Goal: Task Accomplishment & Management: Manage account settings

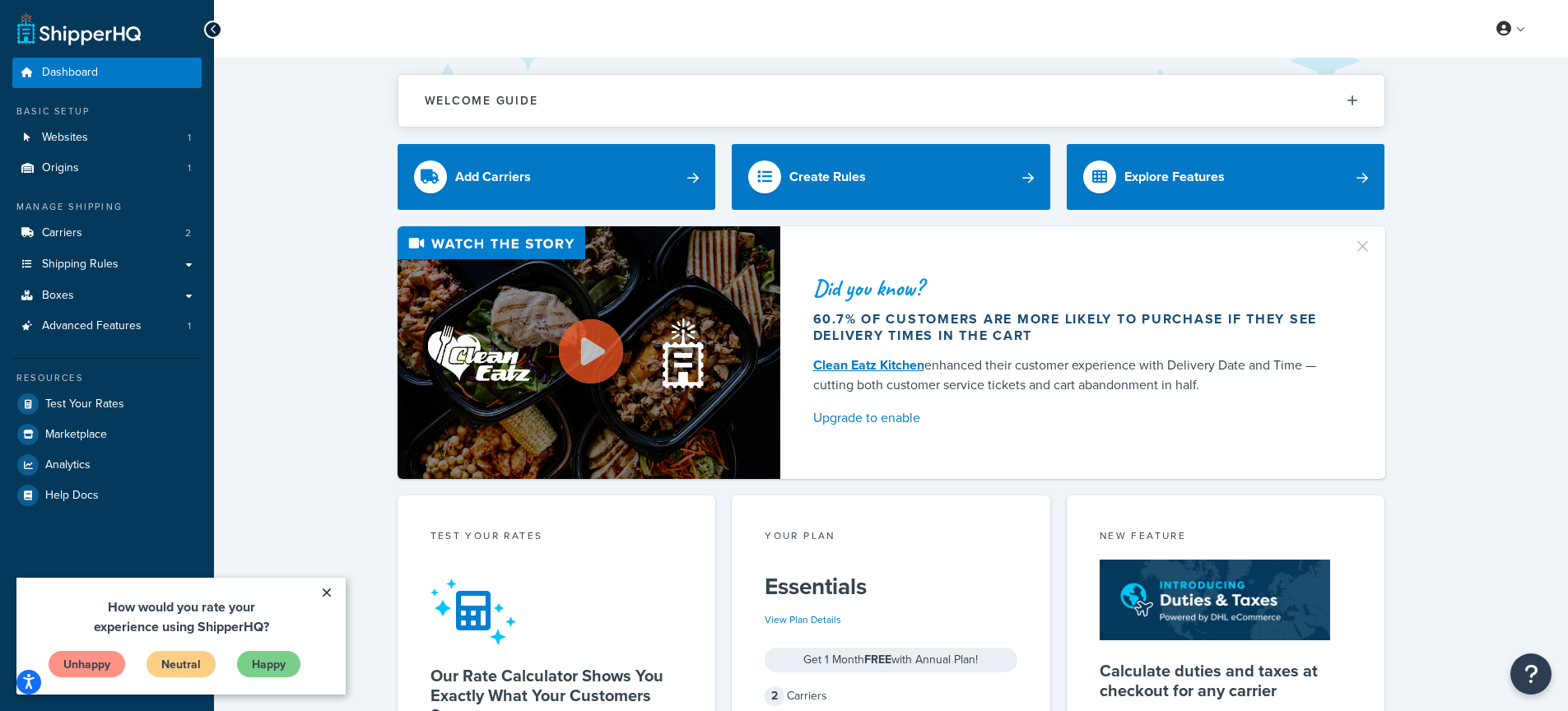
click at [323, 594] on link "×" at bounding box center [326, 592] width 29 height 30
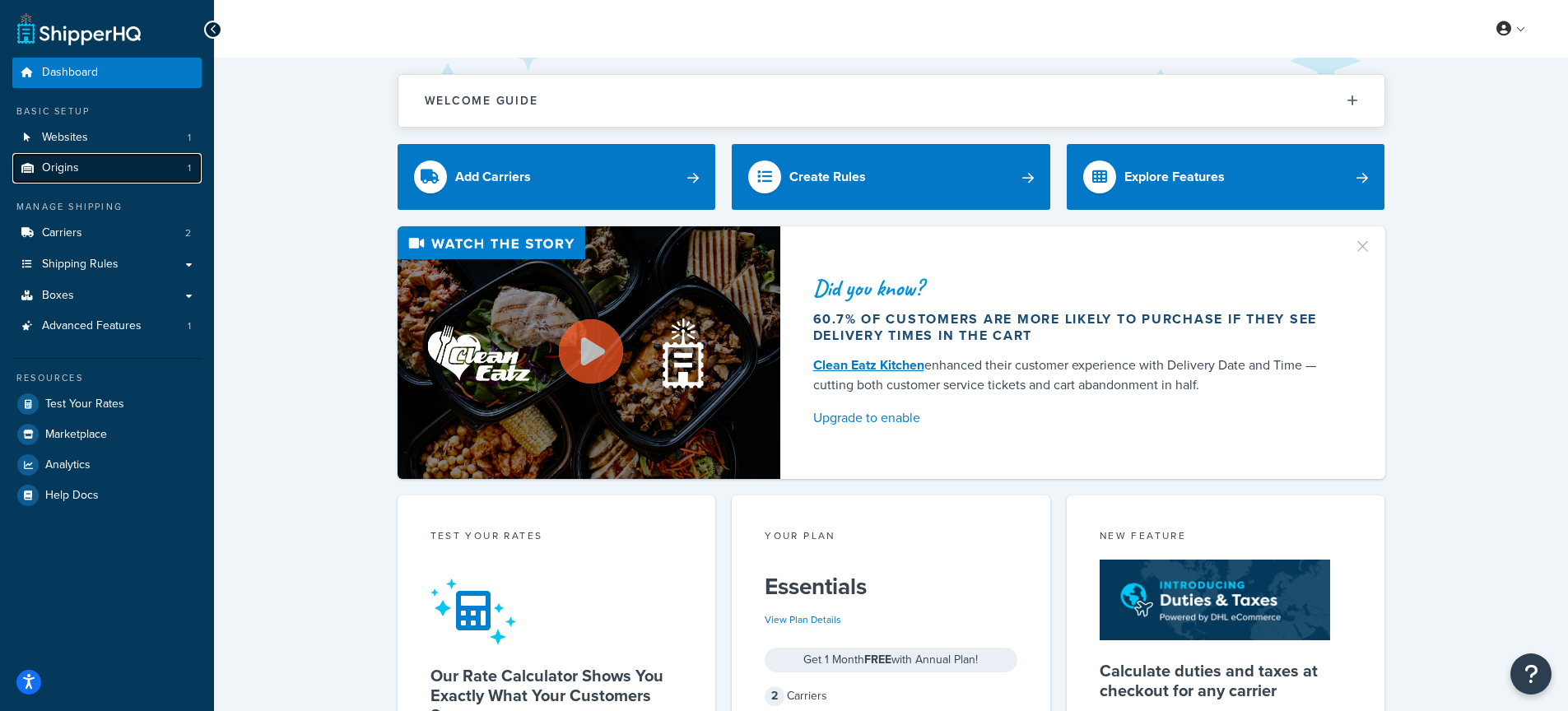
click at [88, 167] on link "Origins 1" at bounding box center [106, 169] width 189 height 31
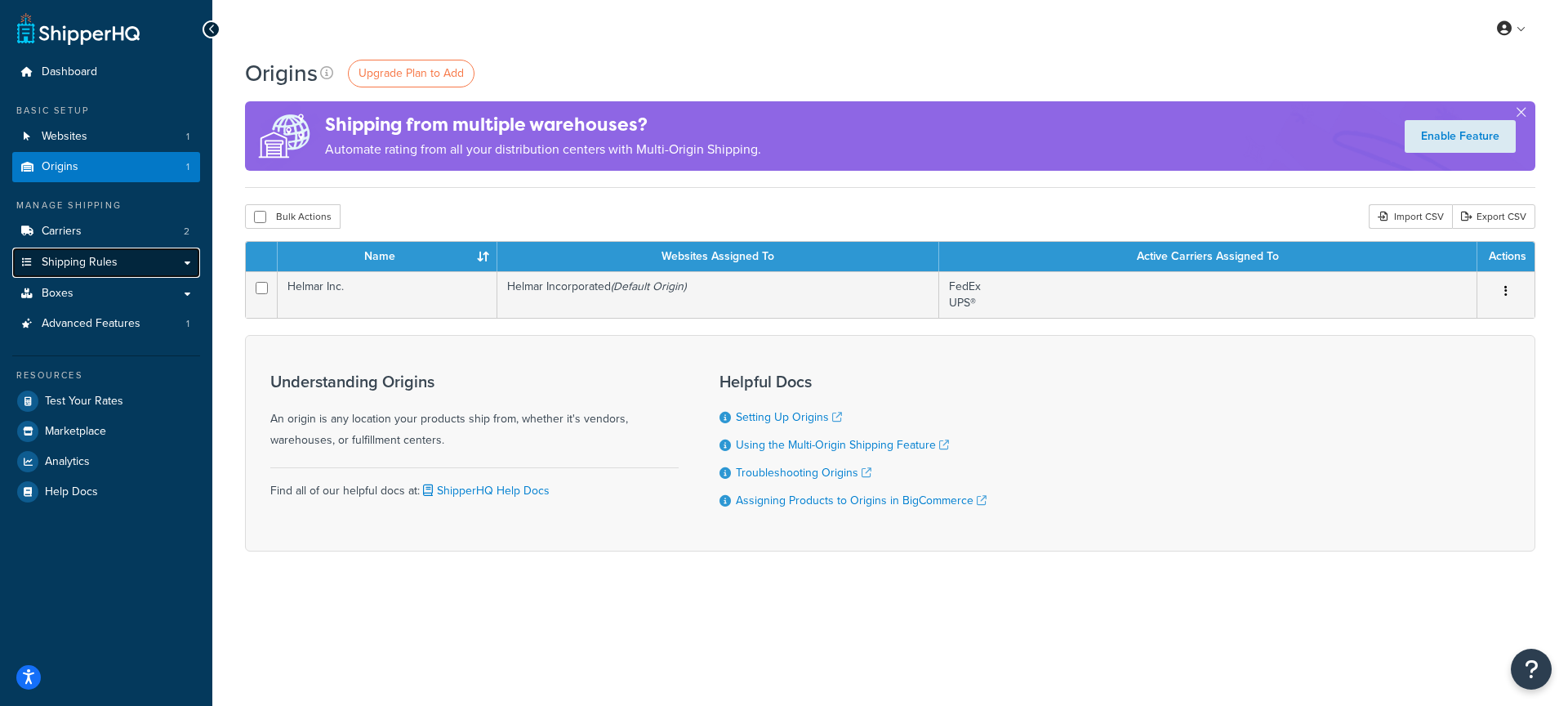
click at [83, 265] on span "Shipping Rules" at bounding box center [79, 263] width 76 height 14
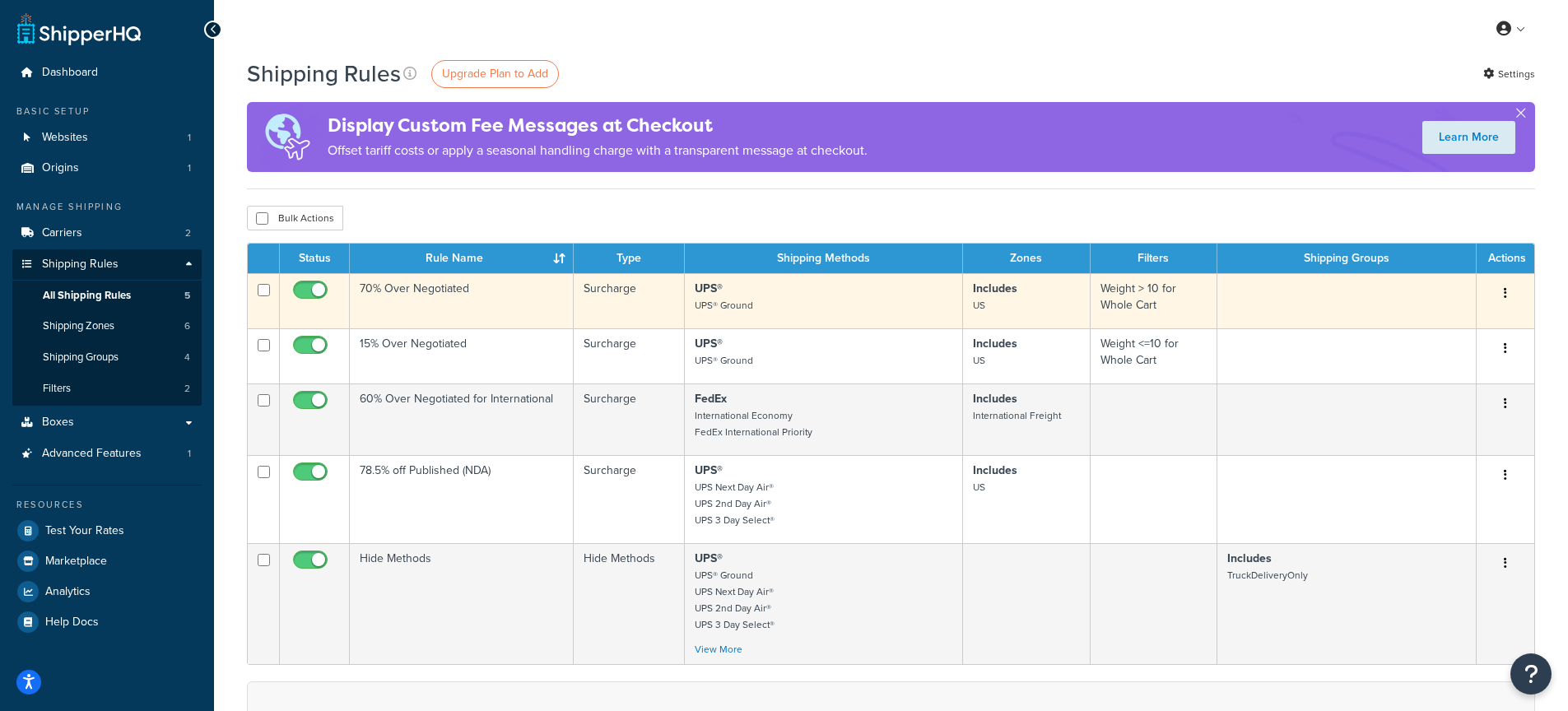
click at [1508, 298] on button "button" at bounding box center [1505, 294] width 23 height 27
click at [1422, 326] on link "Edit" at bounding box center [1451, 324] width 130 height 33
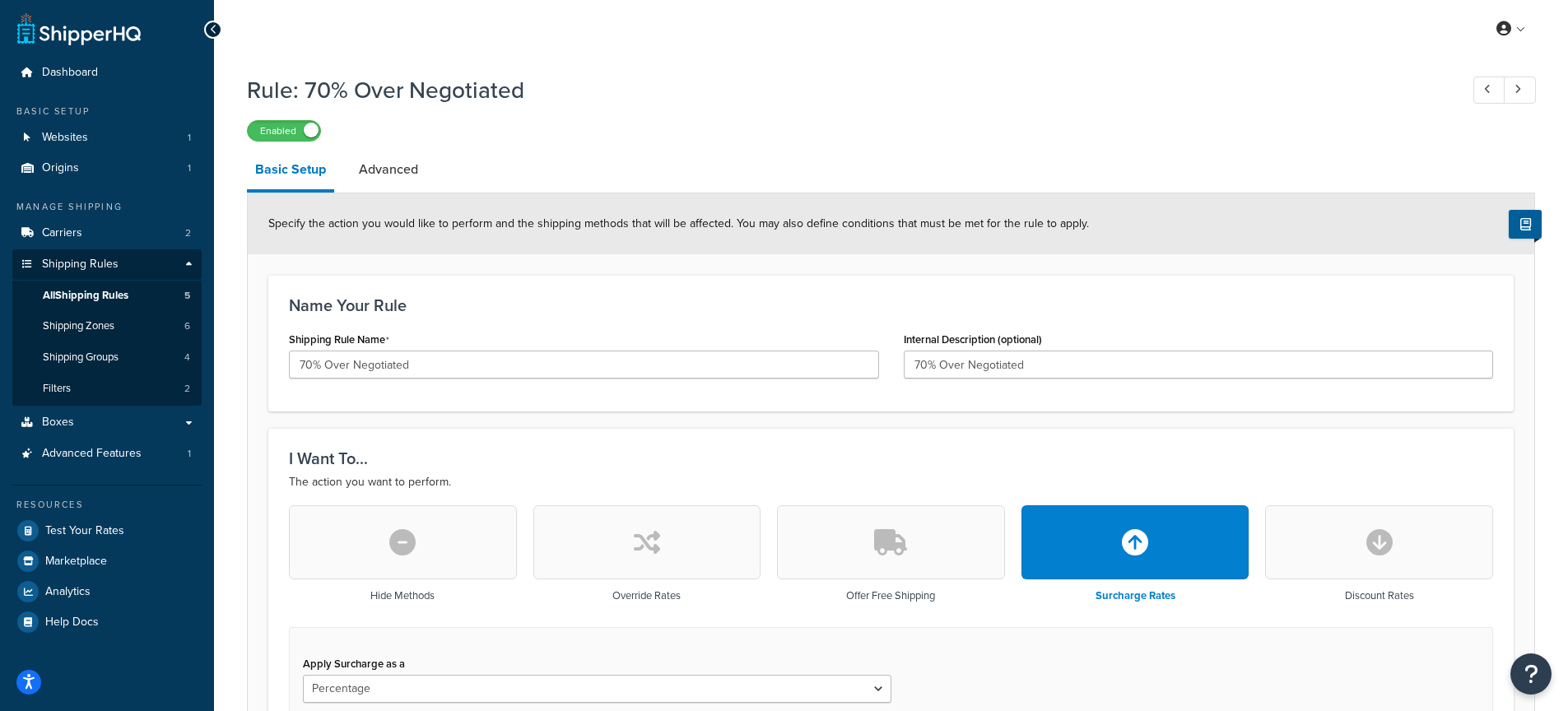
select select "PERCENTAGE"
